Goal: Task Accomplishment & Management: Manage account settings

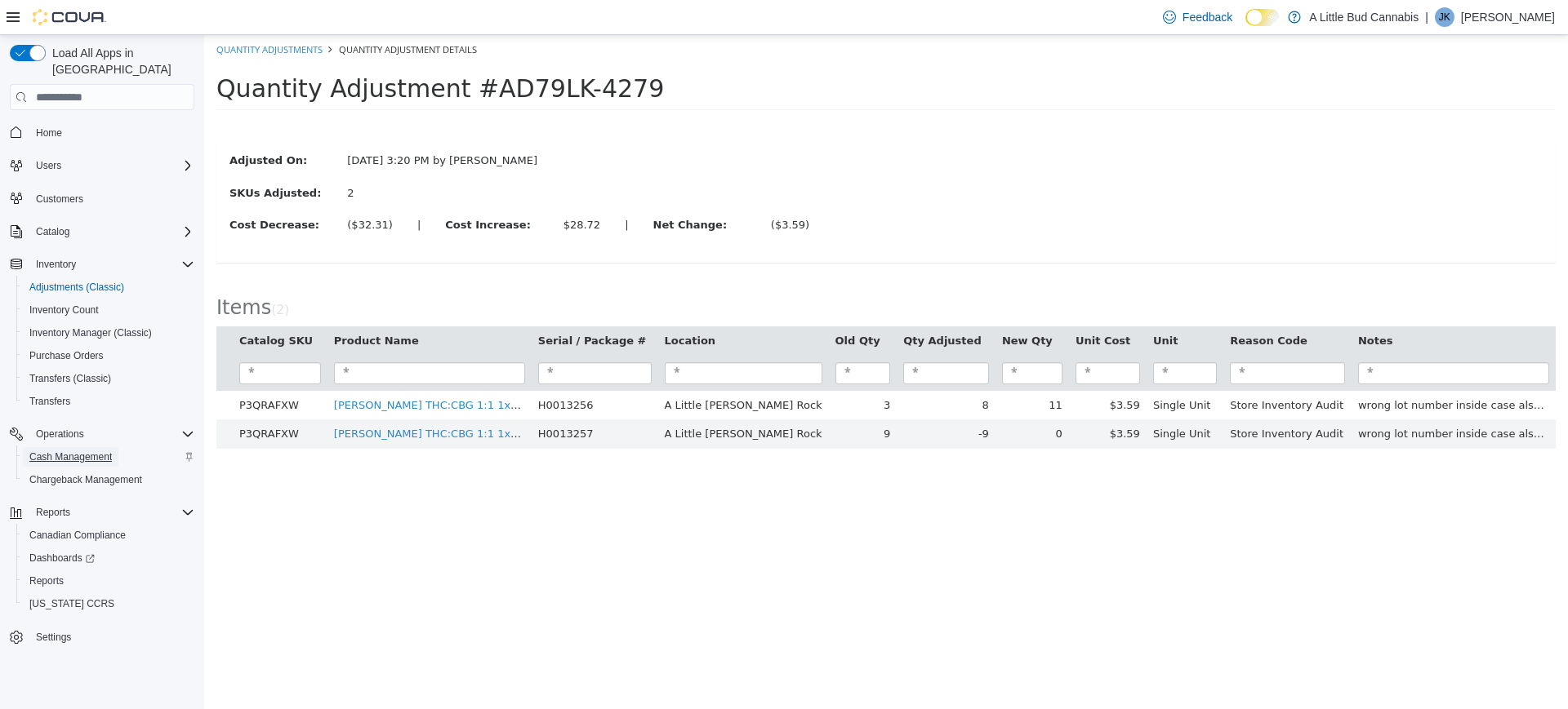
click at [61, 450] on span "Cash Management" at bounding box center [70, 456] width 82 height 13
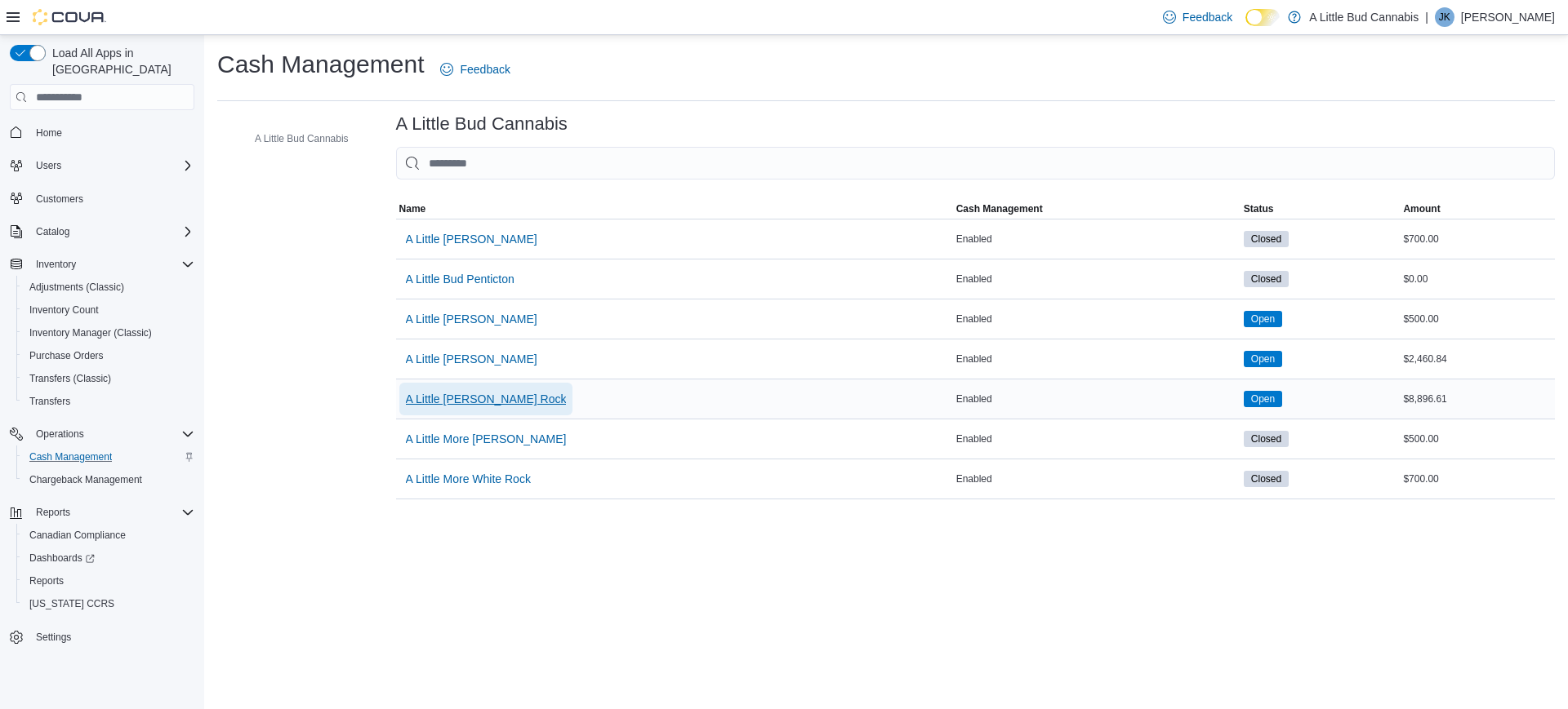
click at [470, 401] on span "A Little [PERSON_NAME] Rock" at bounding box center [486, 398] width 161 height 16
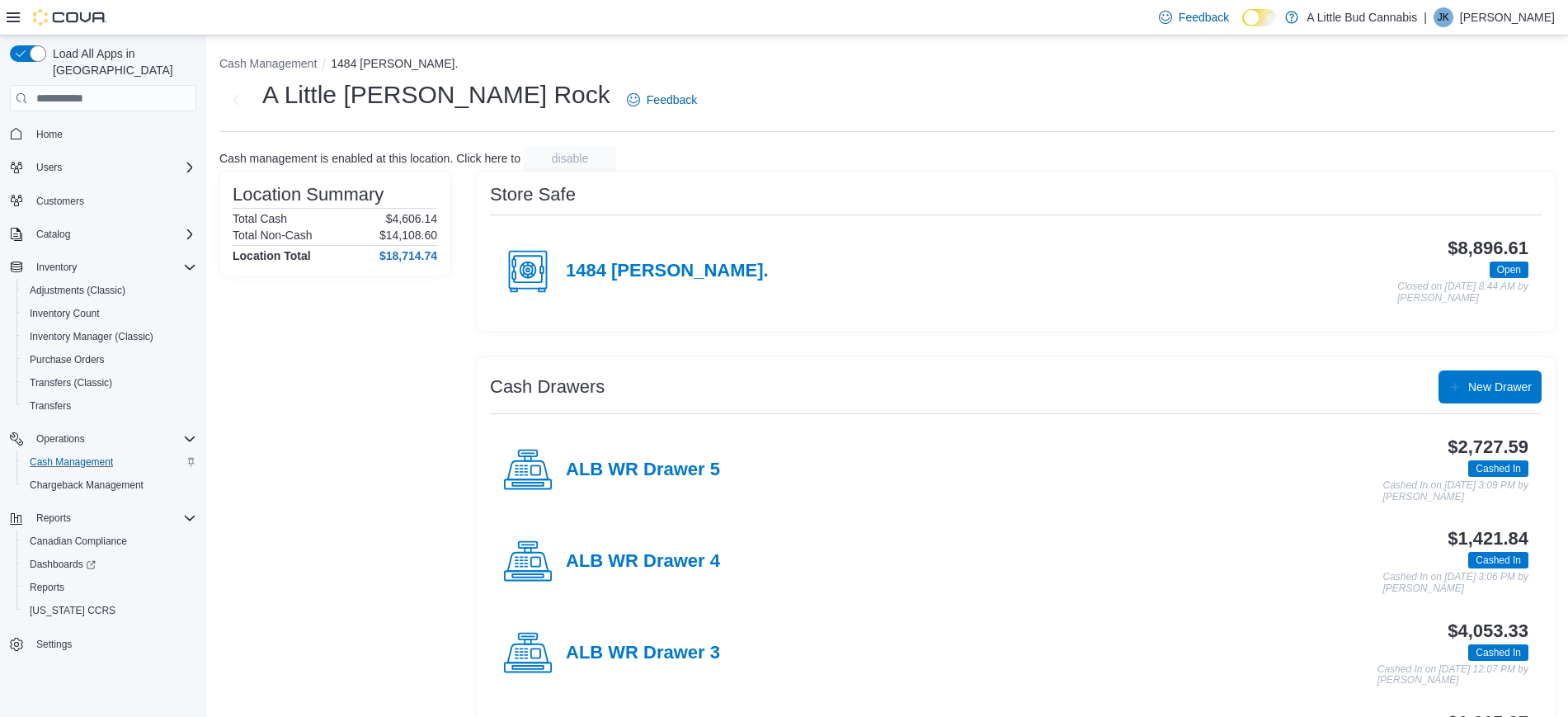
scroll to position [193, 0]
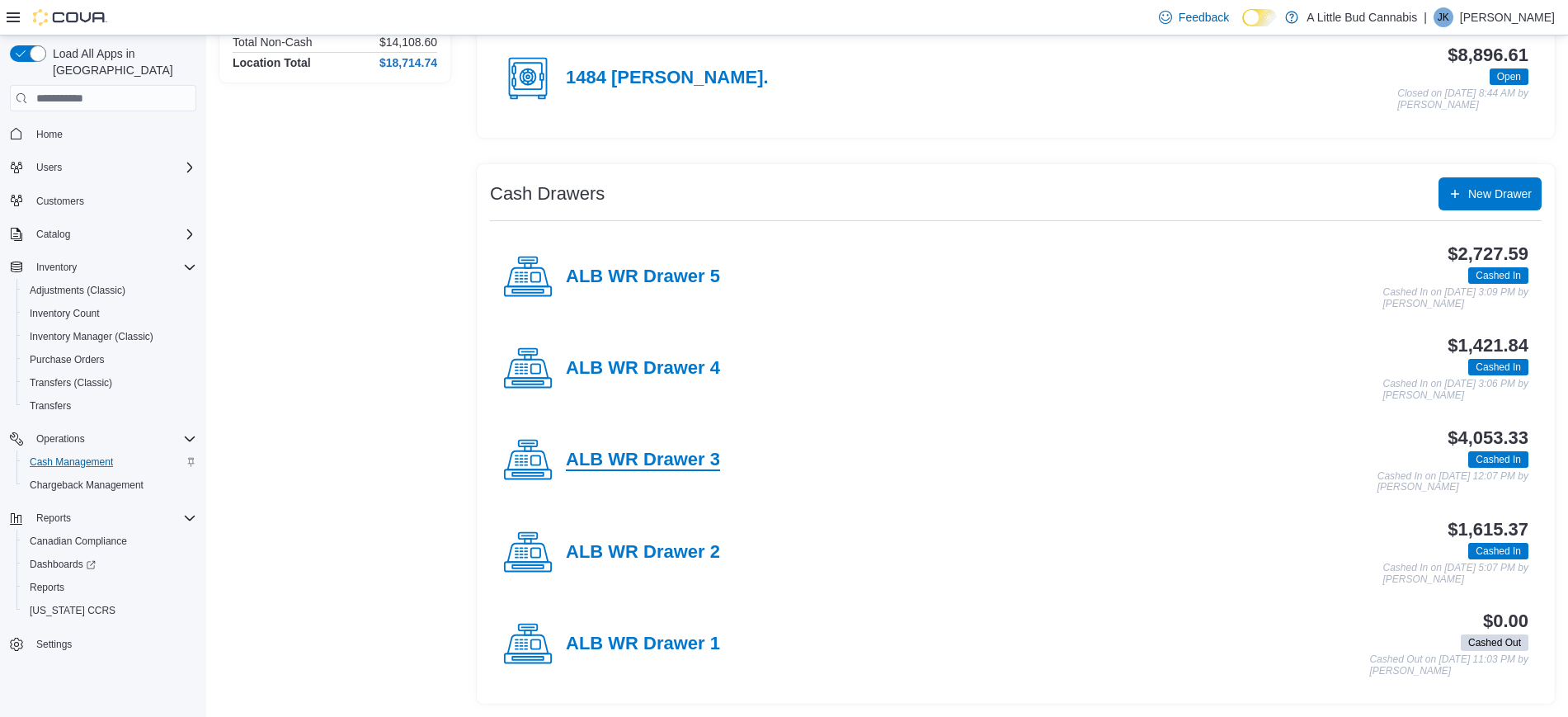
click at [620, 464] on h4 "ALB WR Drawer 3" at bounding box center [643, 460] width 154 height 22
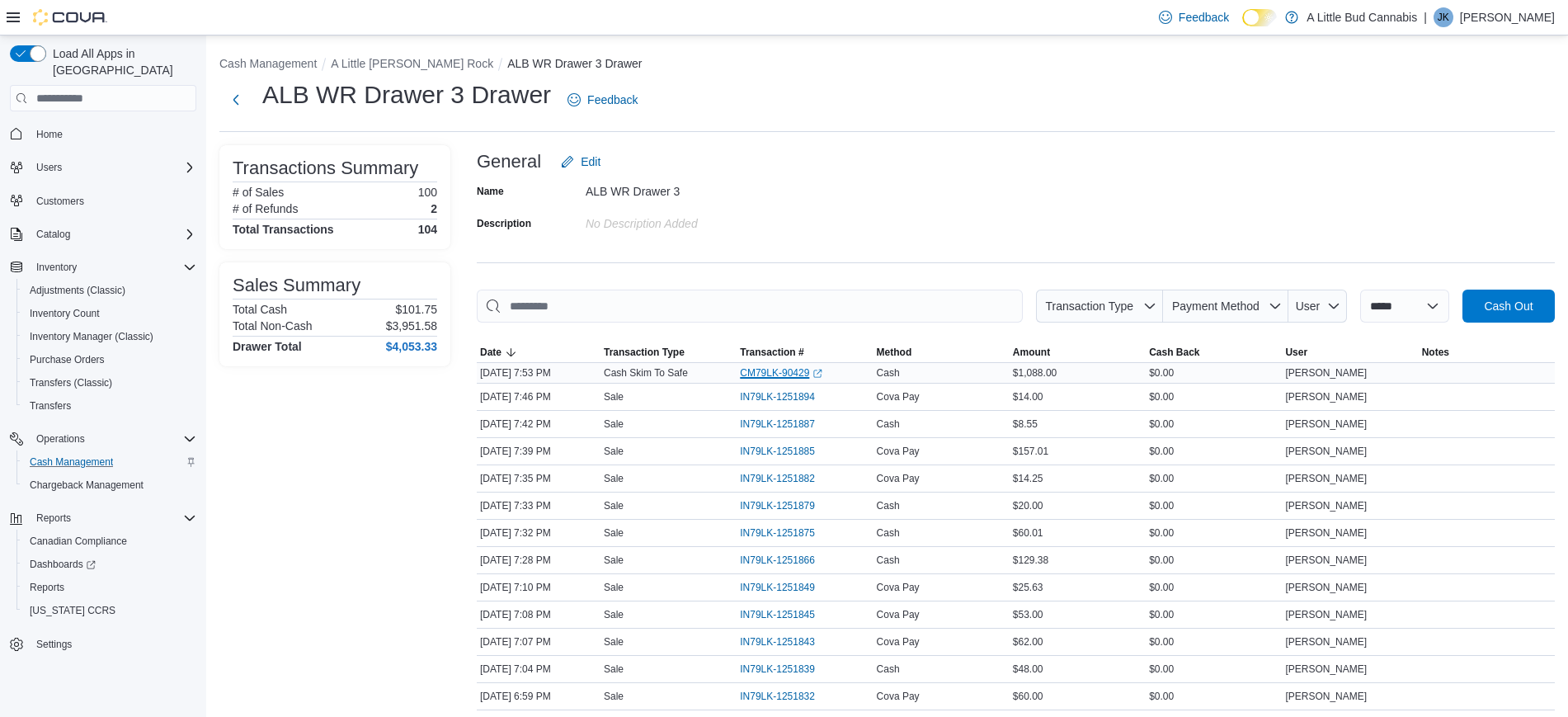
click at [781, 375] on link "CM79LK-90429 (opens in a new tab or window)" at bounding box center [780, 372] width 82 height 13
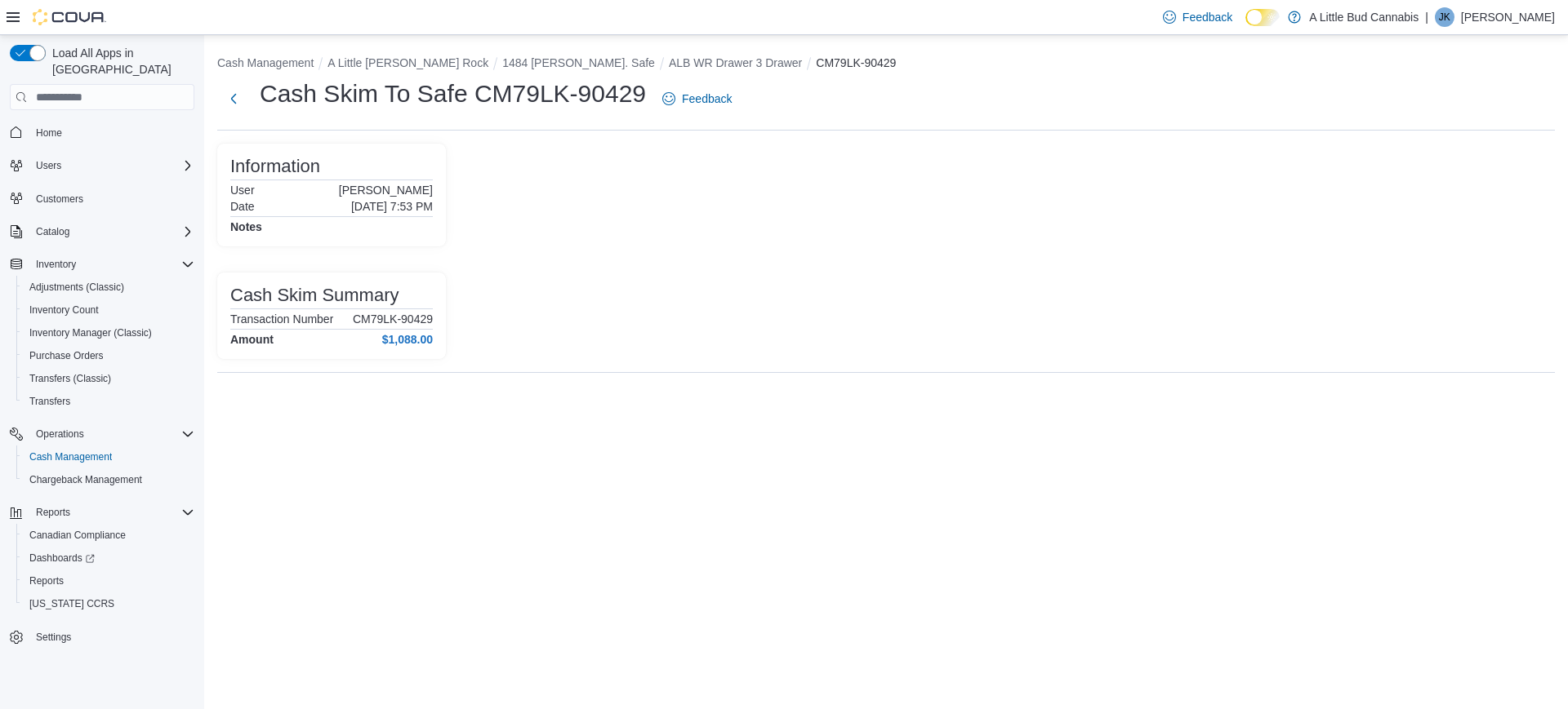
click at [418, 339] on h4 "$1,088.00" at bounding box center [407, 339] width 50 height 13
click at [230, 98] on button "Next" at bounding box center [234, 98] width 33 height 33
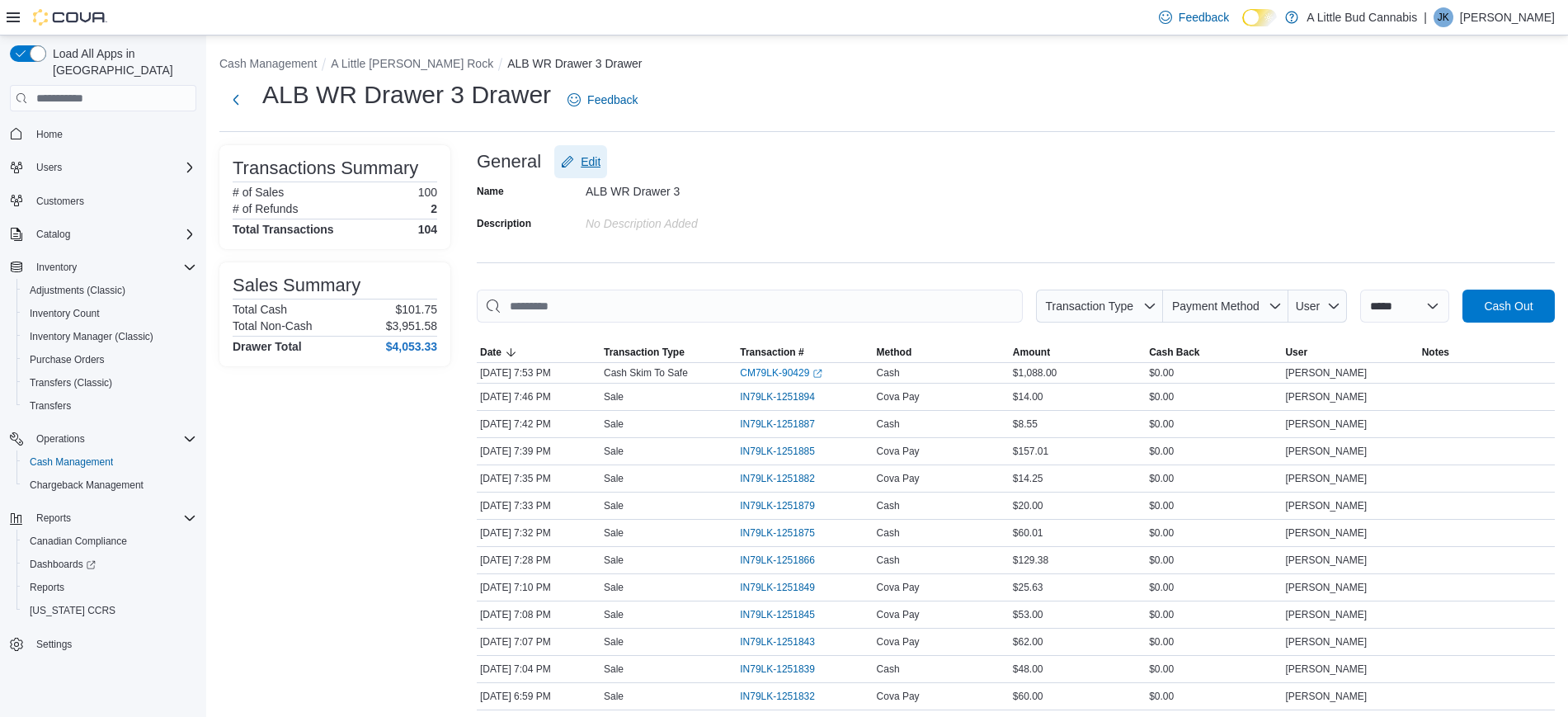
click at [585, 165] on span "Edit" at bounding box center [591, 161] width 20 height 17
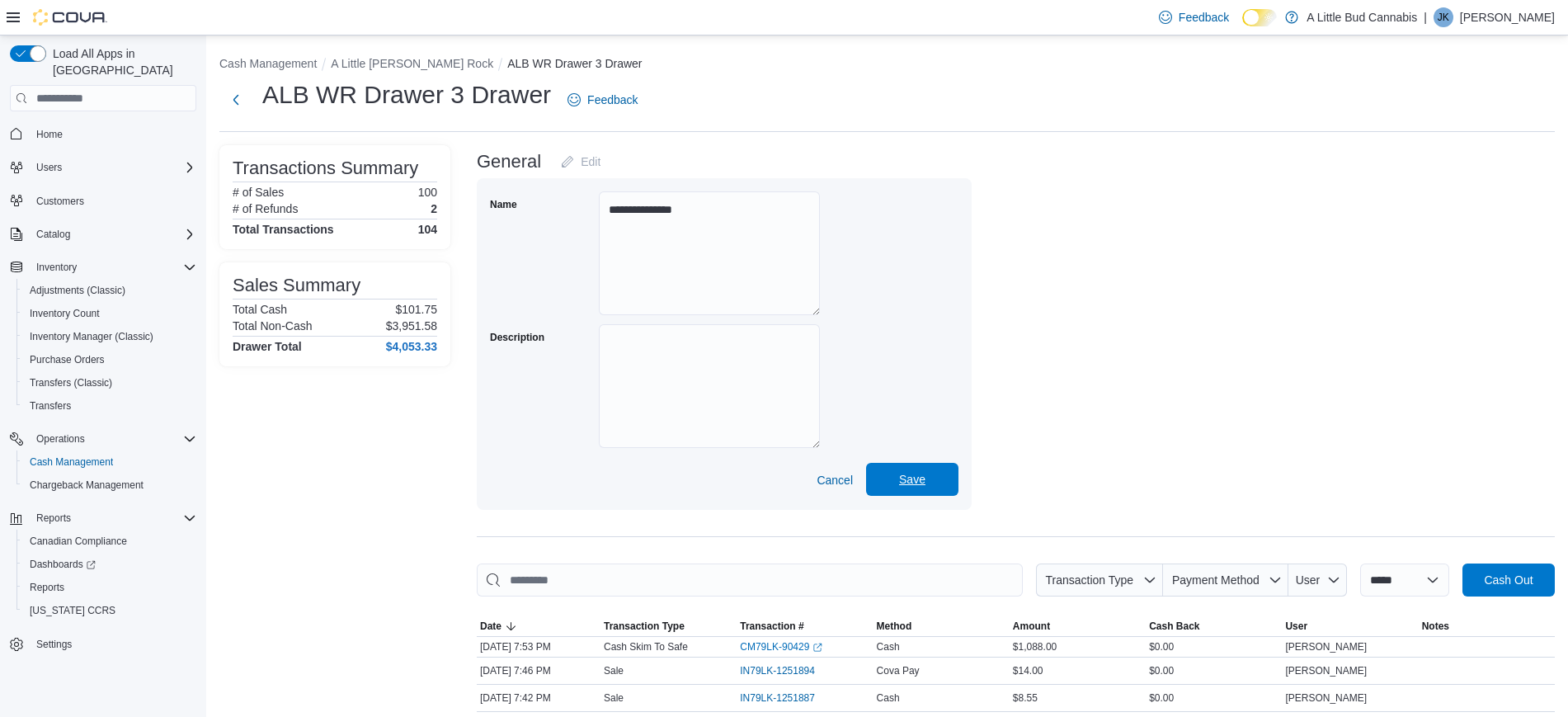
click at [932, 472] on span "Save" at bounding box center [912, 480] width 73 height 33
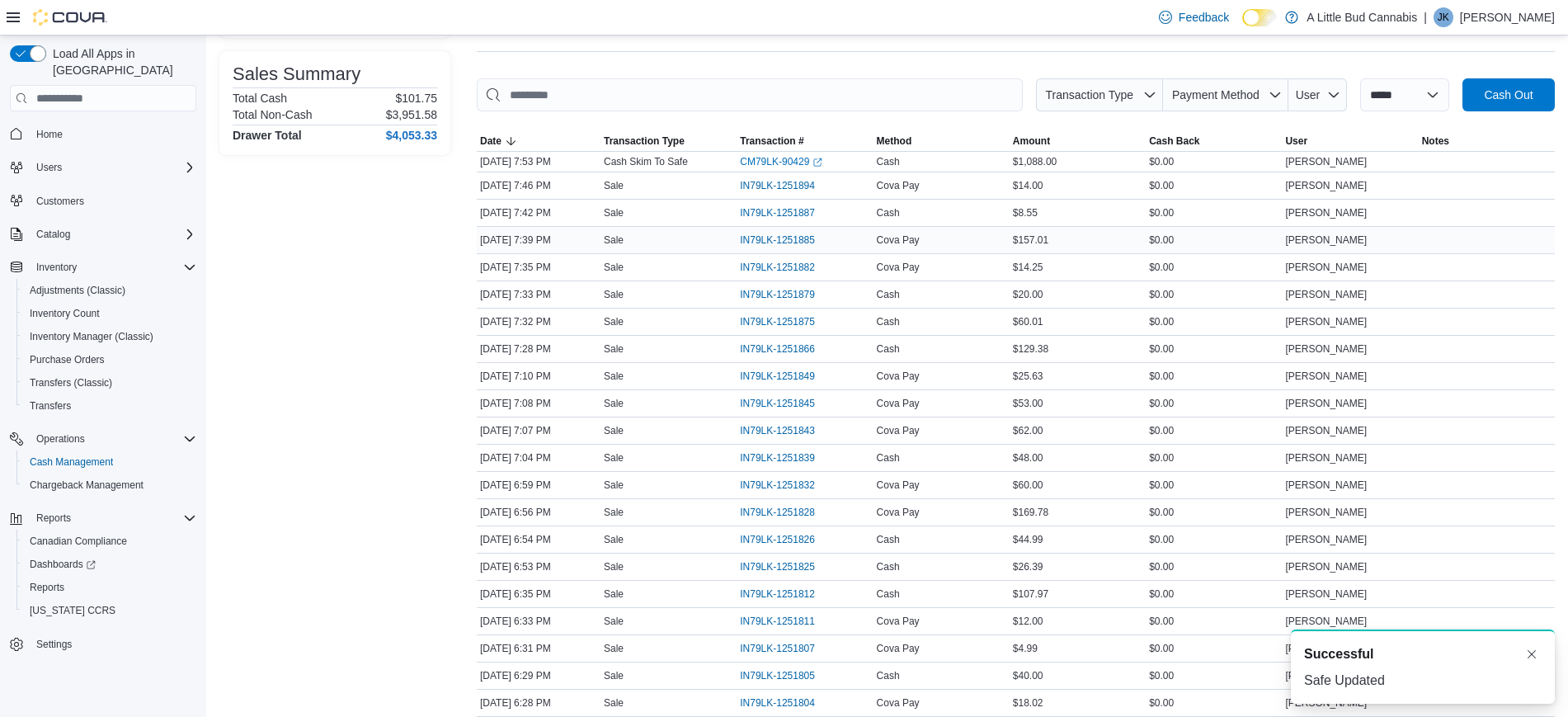
scroll to position [213, 0]
click at [49, 161] on span "Users" at bounding box center [48, 167] width 25 height 13
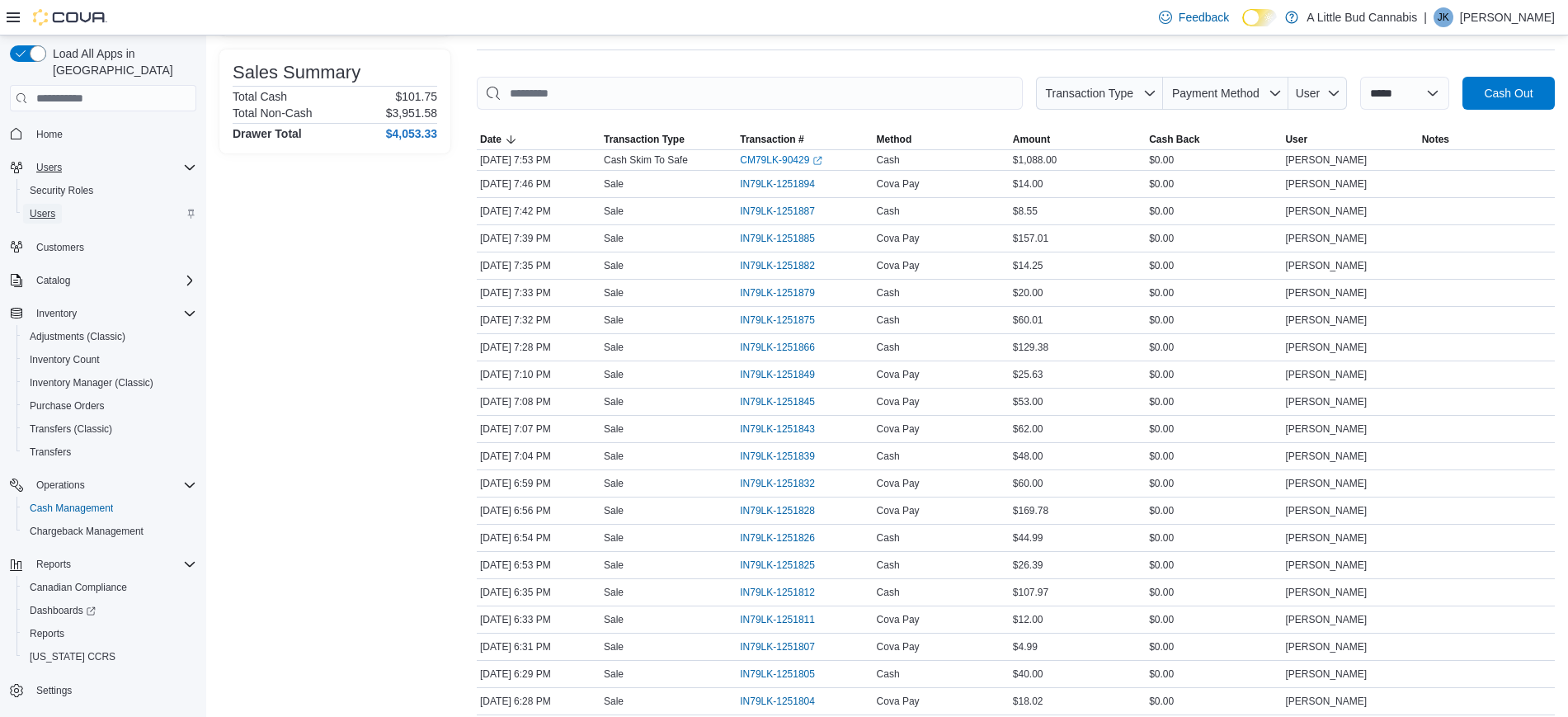
click at [54, 207] on span "Users" at bounding box center [42, 214] width 25 height 13
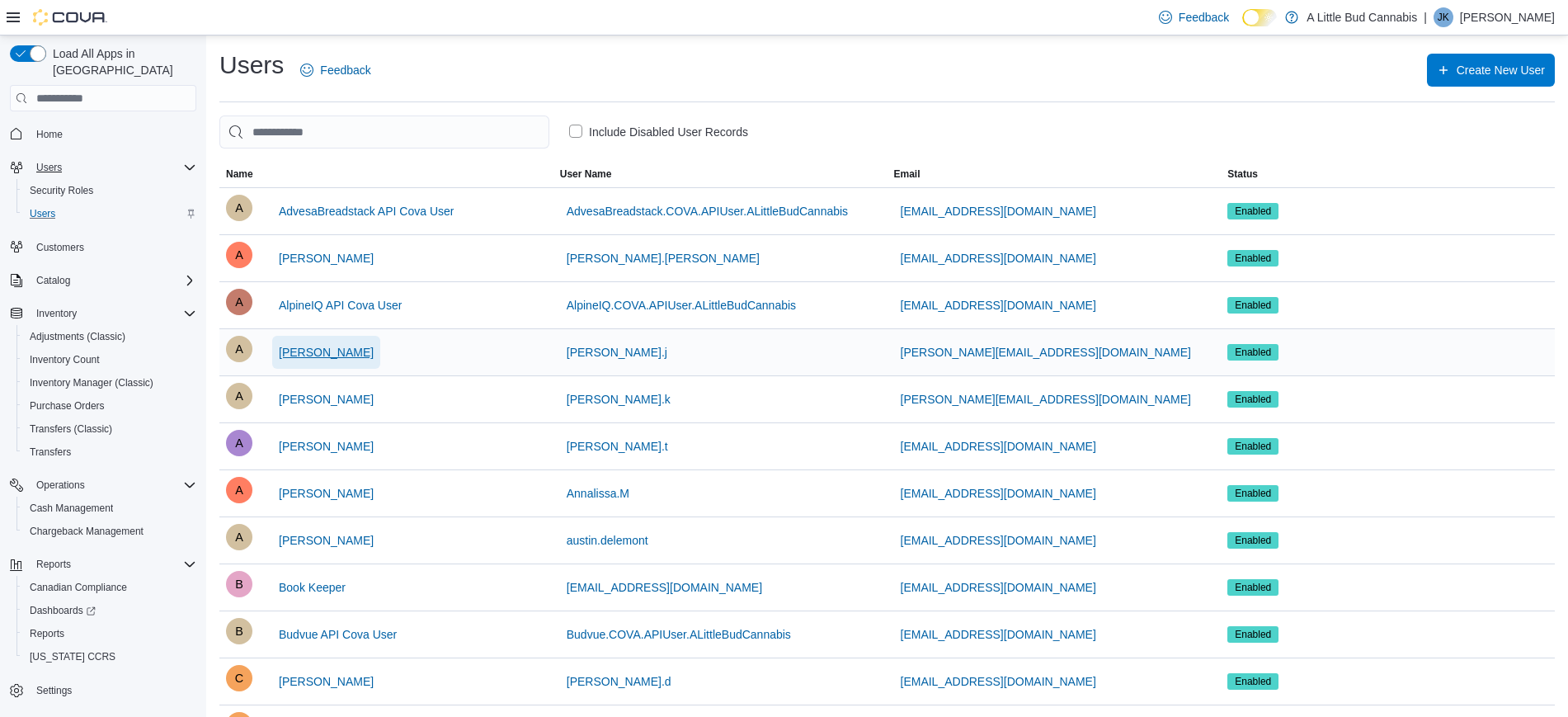
click at [324, 353] on span "[PERSON_NAME]" at bounding box center [326, 352] width 94 height 17
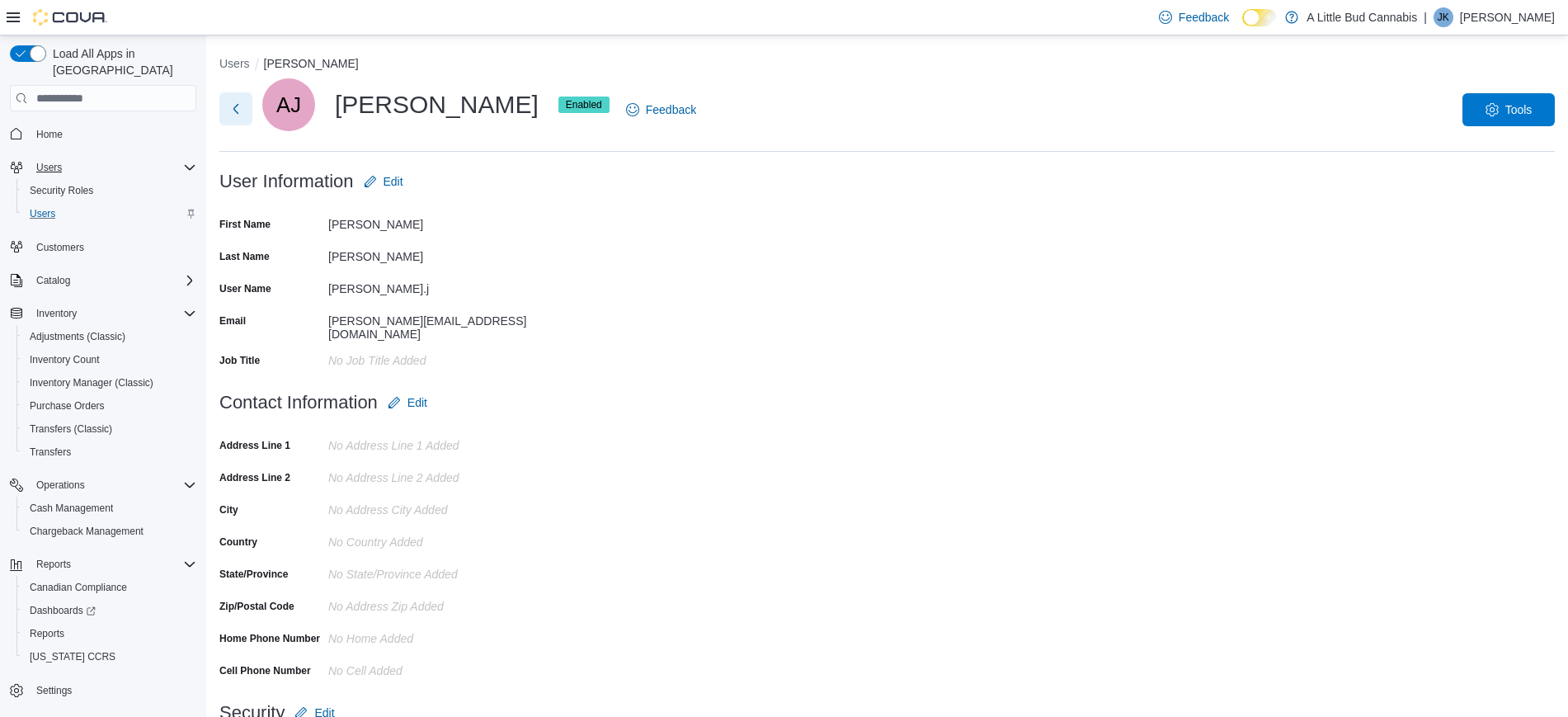
click at [243, 104] on button "Next" at bounding box center [236, 109] width 33 height 33
